Goal: Task Accomplishment & Management: Manage account settings

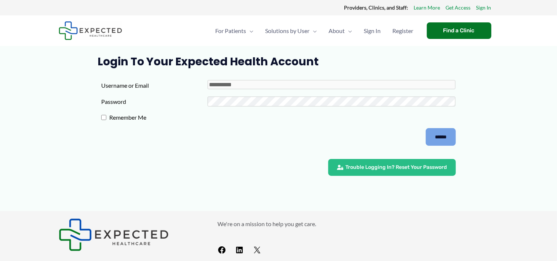
click at [438, 139] on input "******" at bounding box center [441, 137] width 30 height 18
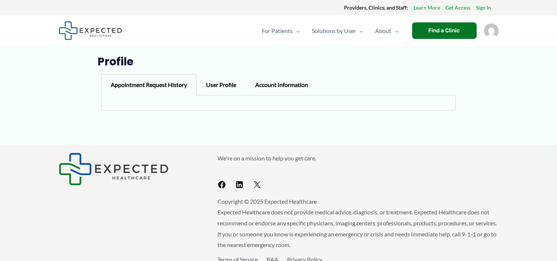
click at [493, 31] on img "Account icon link" at bounding box center [491, 30] width 15 height 15
click at [446, 71] on link "Log out" at bounding box center [470, 71] width 88 height 21
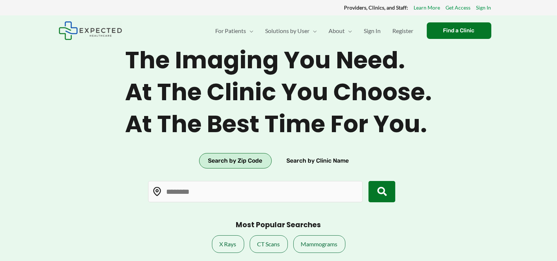
type input "*****"
